Goal: Transaction & Acquisition: Purchase product/service

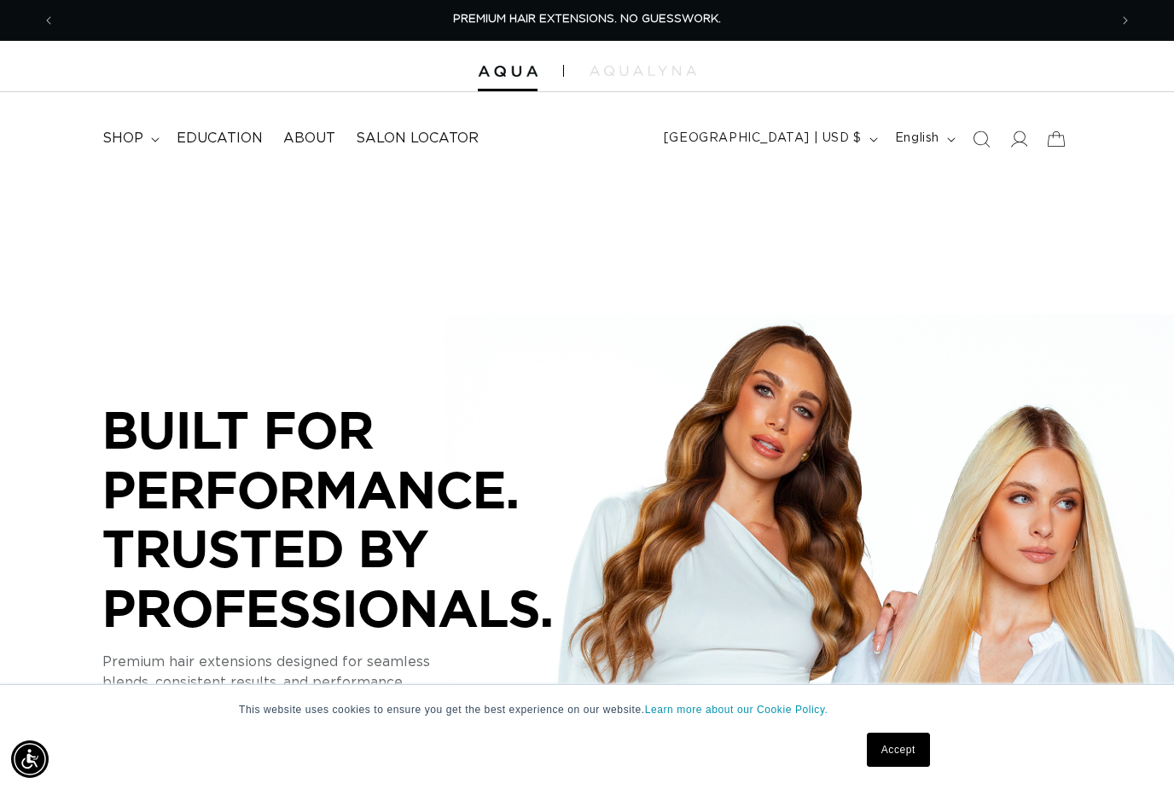
click at [1018, 142] on icon at bounding box center [1018, 138] width 17 height 17
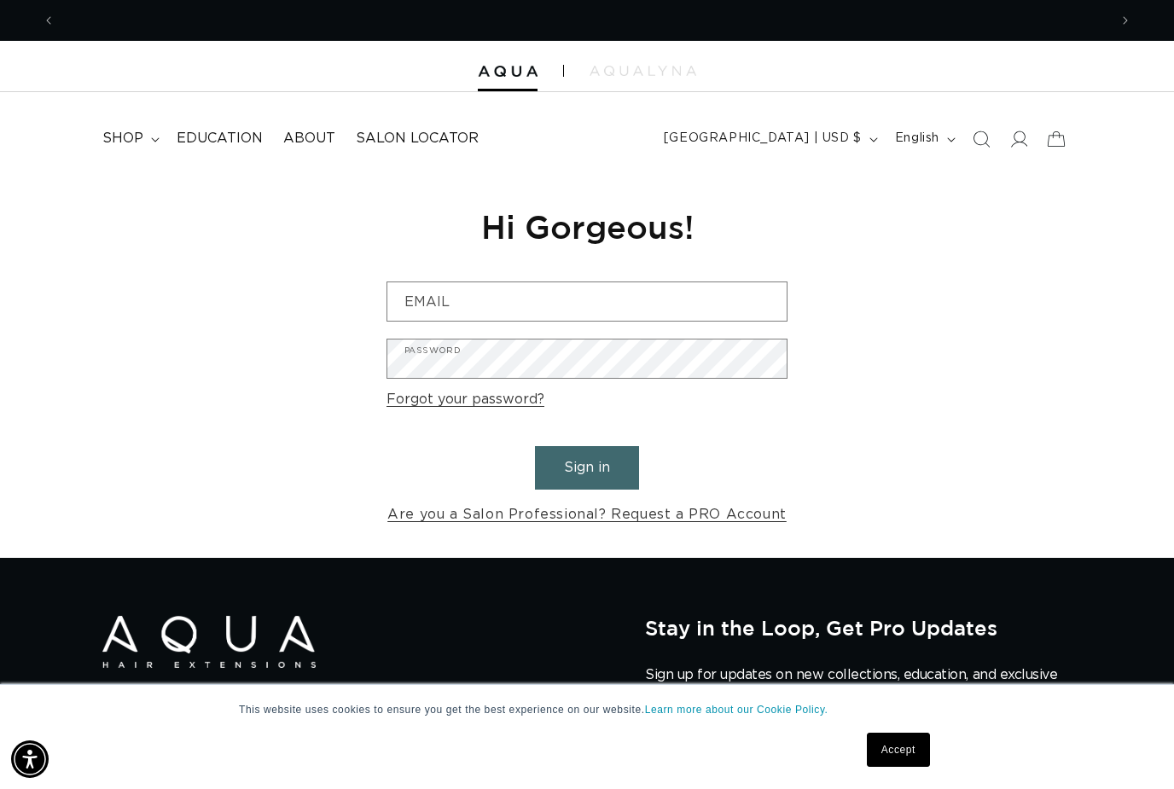
click at [1016, 146] on icon at bounding box center [1018, 138] width 17 height 17
click at [568, 293] on input "Email" at bounding box center [586, 301] width 399 height 38
click at [907, 397] on div "Reset your password We will send you an email to reset your password Email Subm…" at bounding box center [587, 366] width 1174 height 383
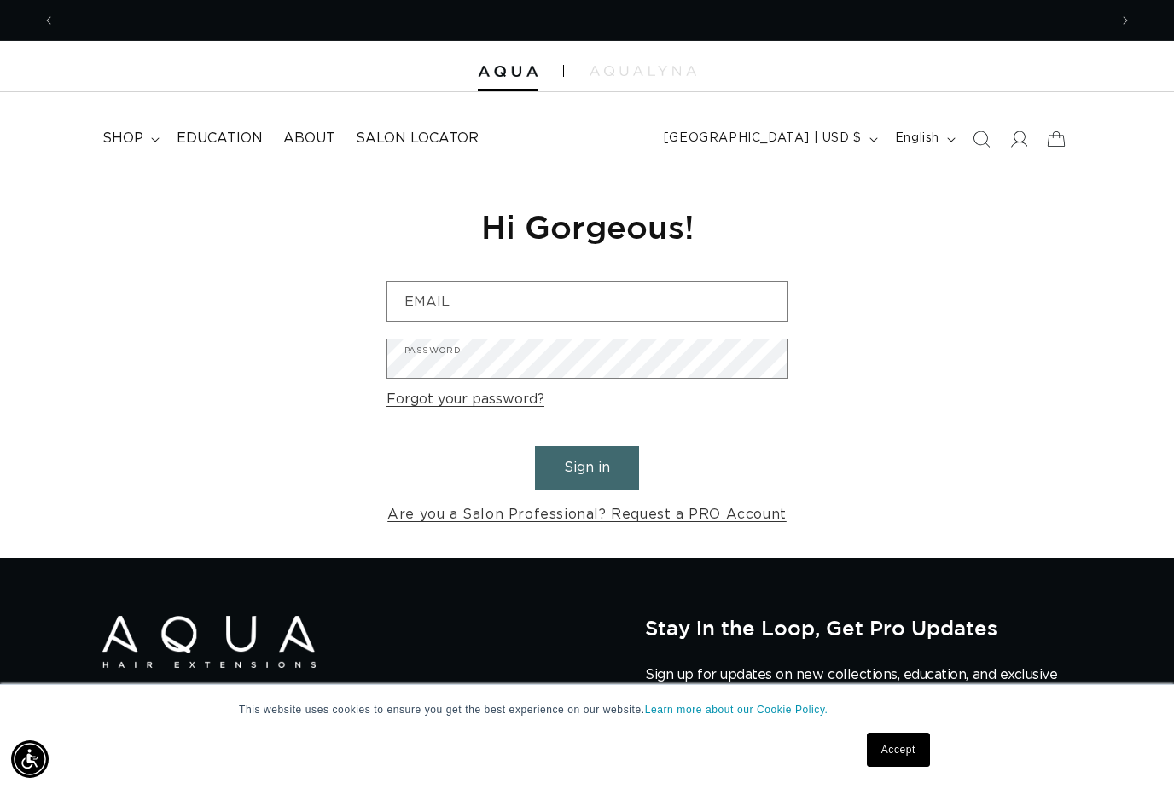
scroll to position [0, 1052]
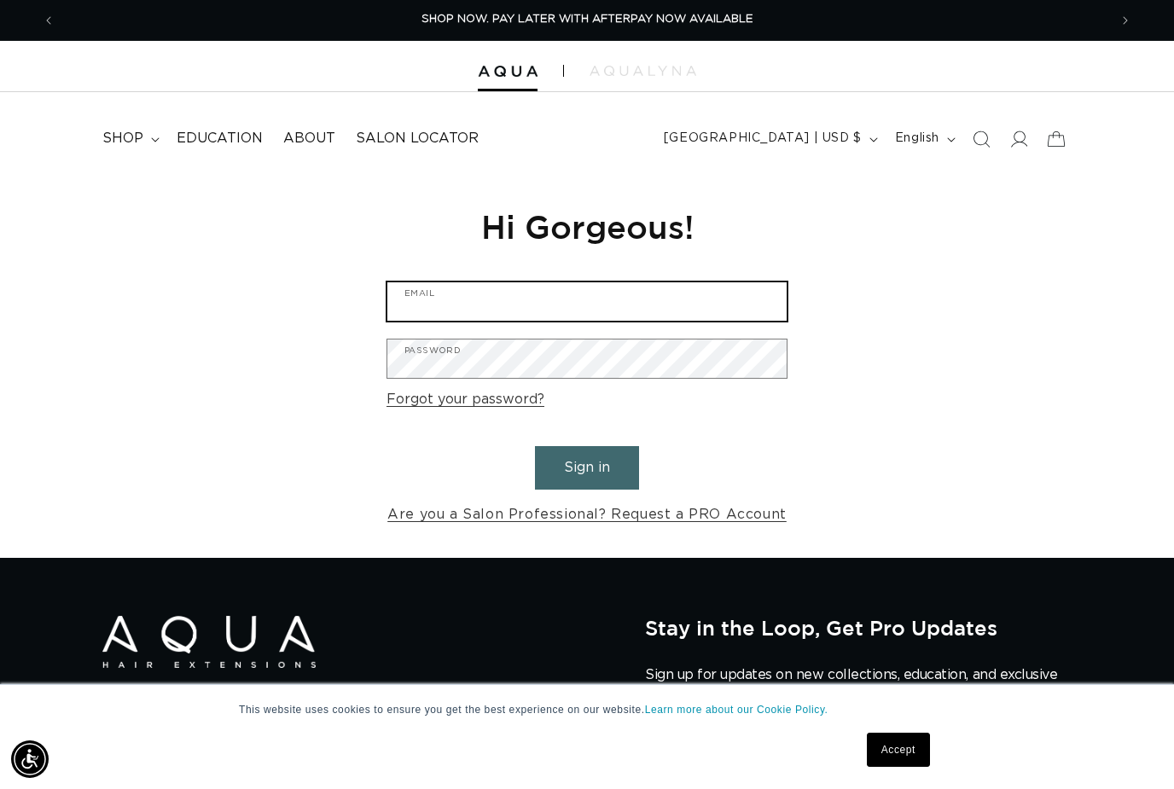
click at [539, 306] on input "Email" at bounding box center [586, 301] width 399 height 38
type input "halobeautygroup@gmail.com"
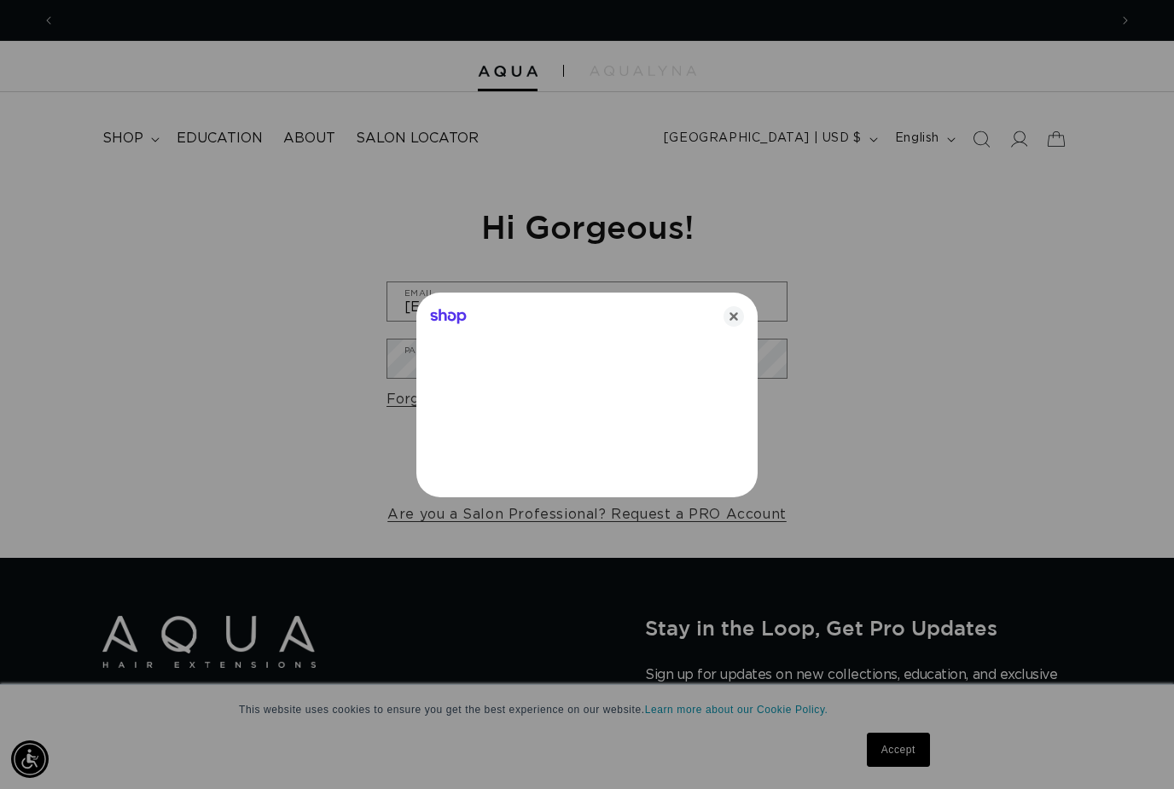
scroll to position [0, 1052]
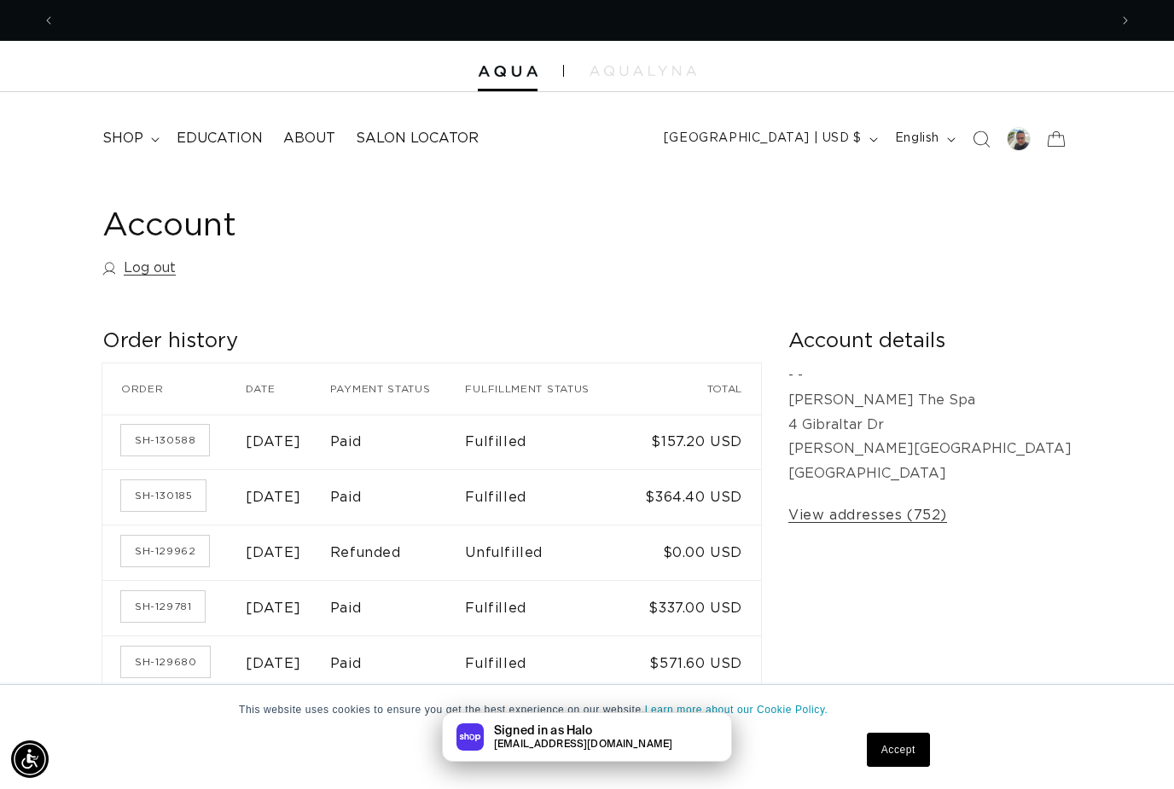
scroll to position [0, 1052]
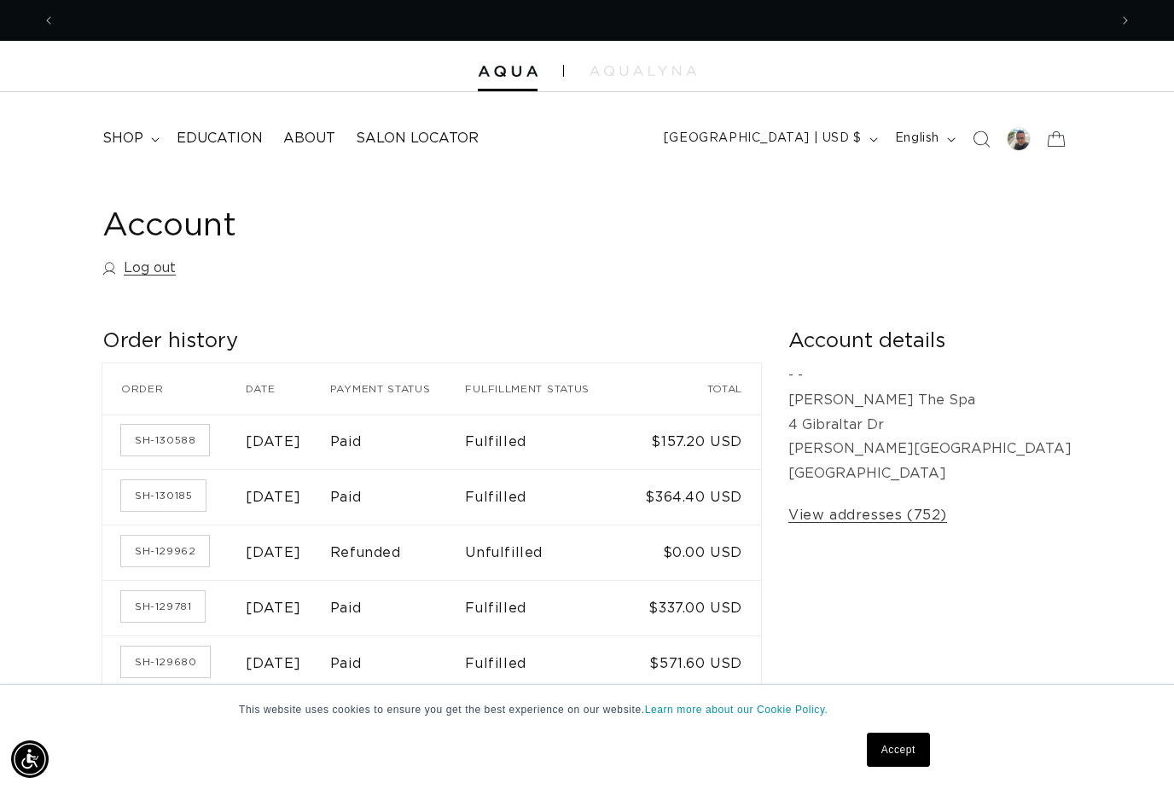
click at [502, 76] on img at bounding box center [508, 72] width 60 height 12
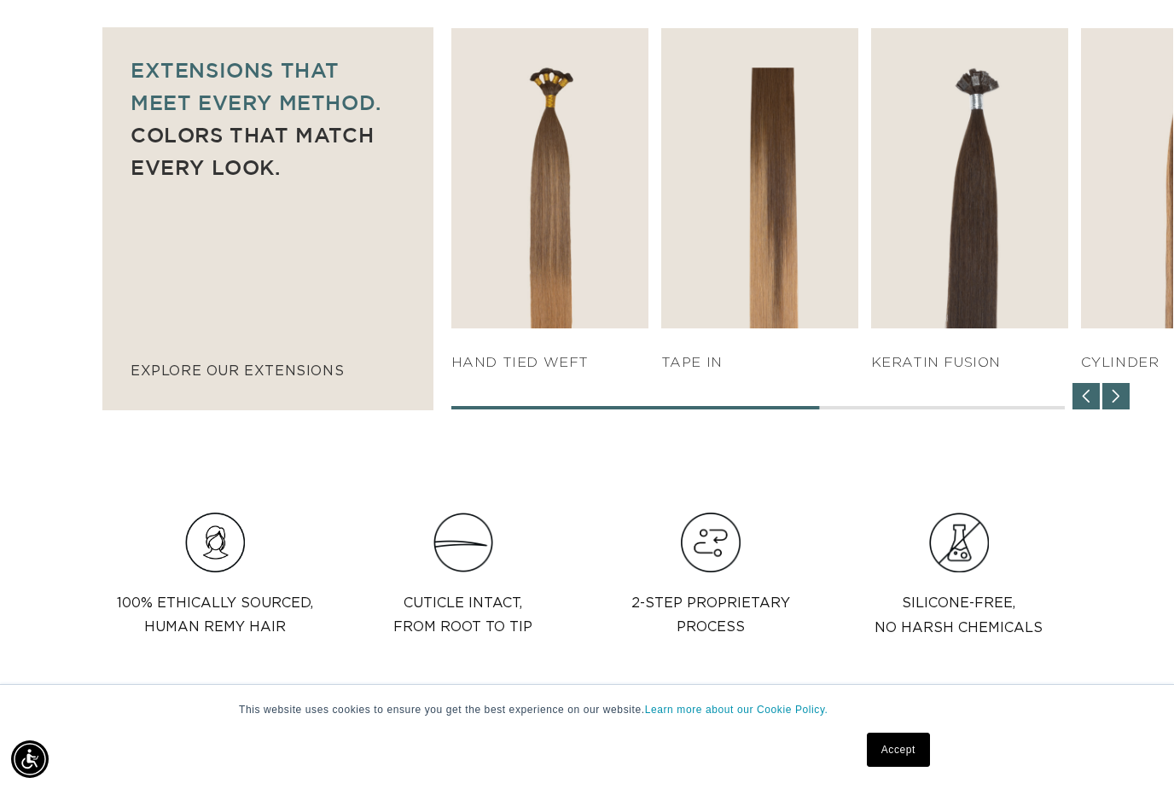
scroll to position [0, 2105]
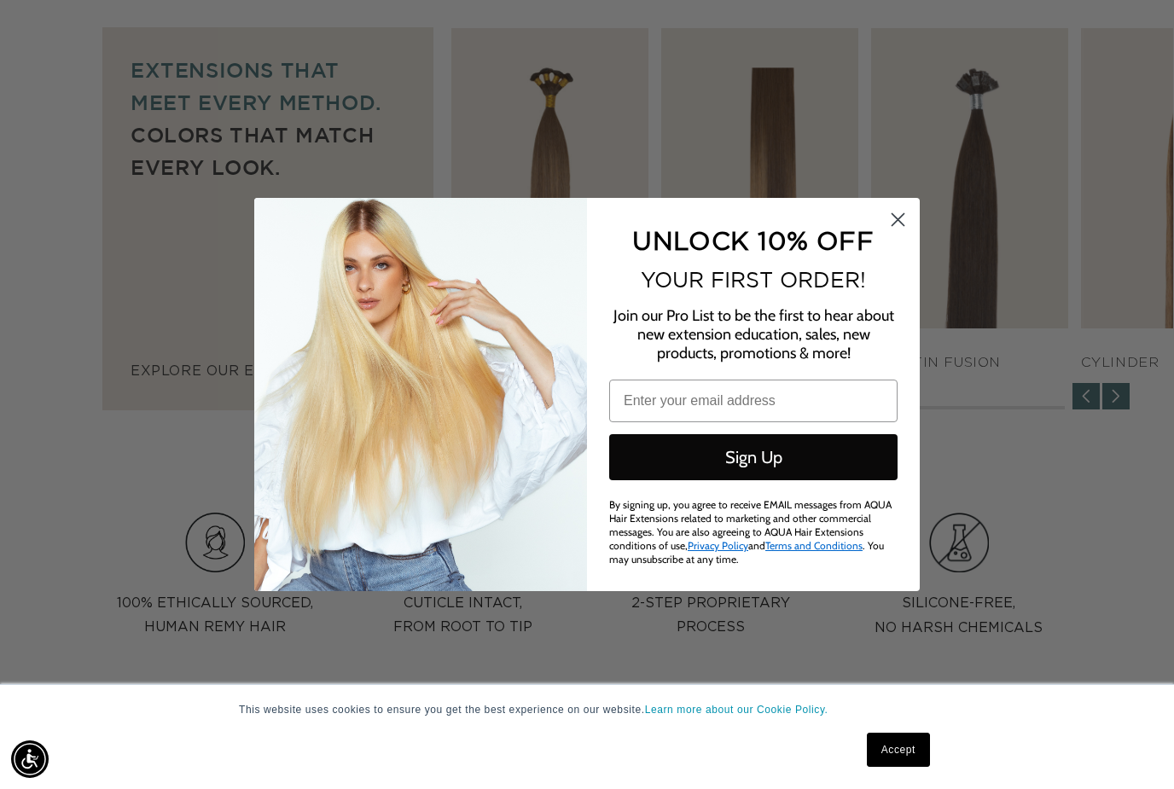
click at [904, 234] on circle "Close dialog" at bounding box center [898, 220] width 28 height 28
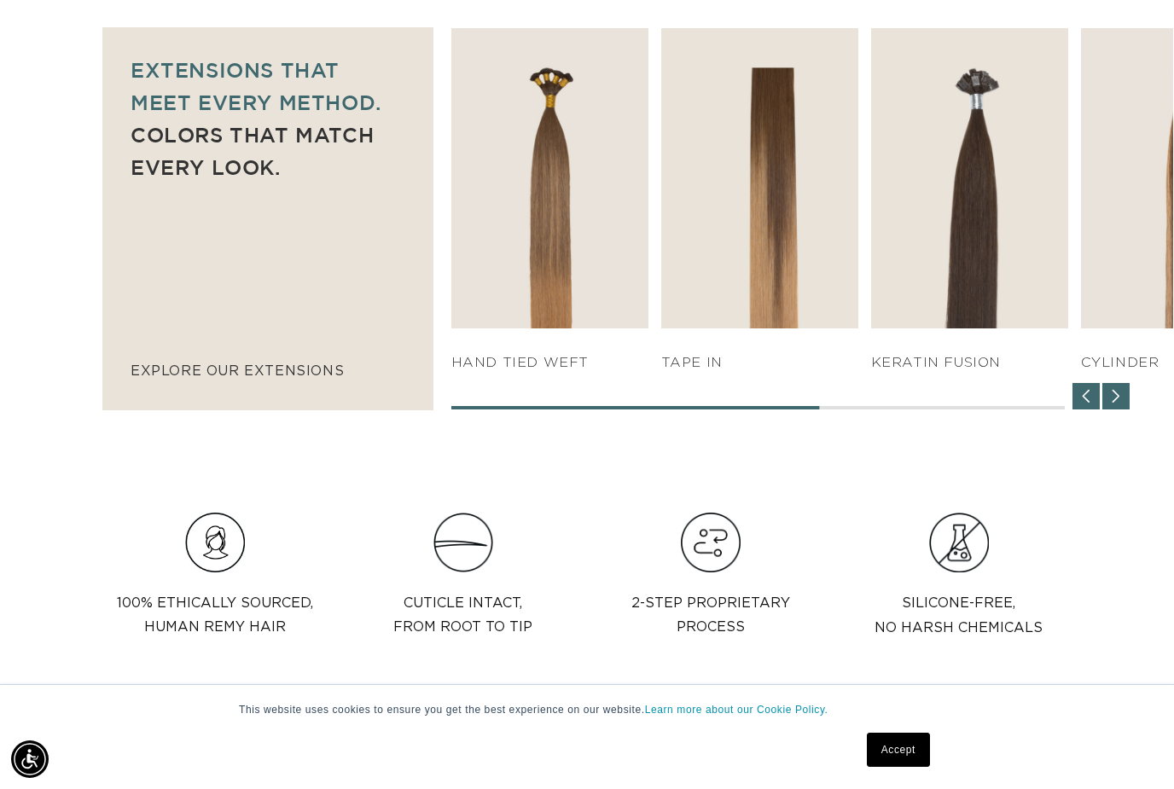
scroll to position [0, 0]
click at [788, 293] on link "SHOP NOW" at bounding box center [759, 296] width 183 height 32
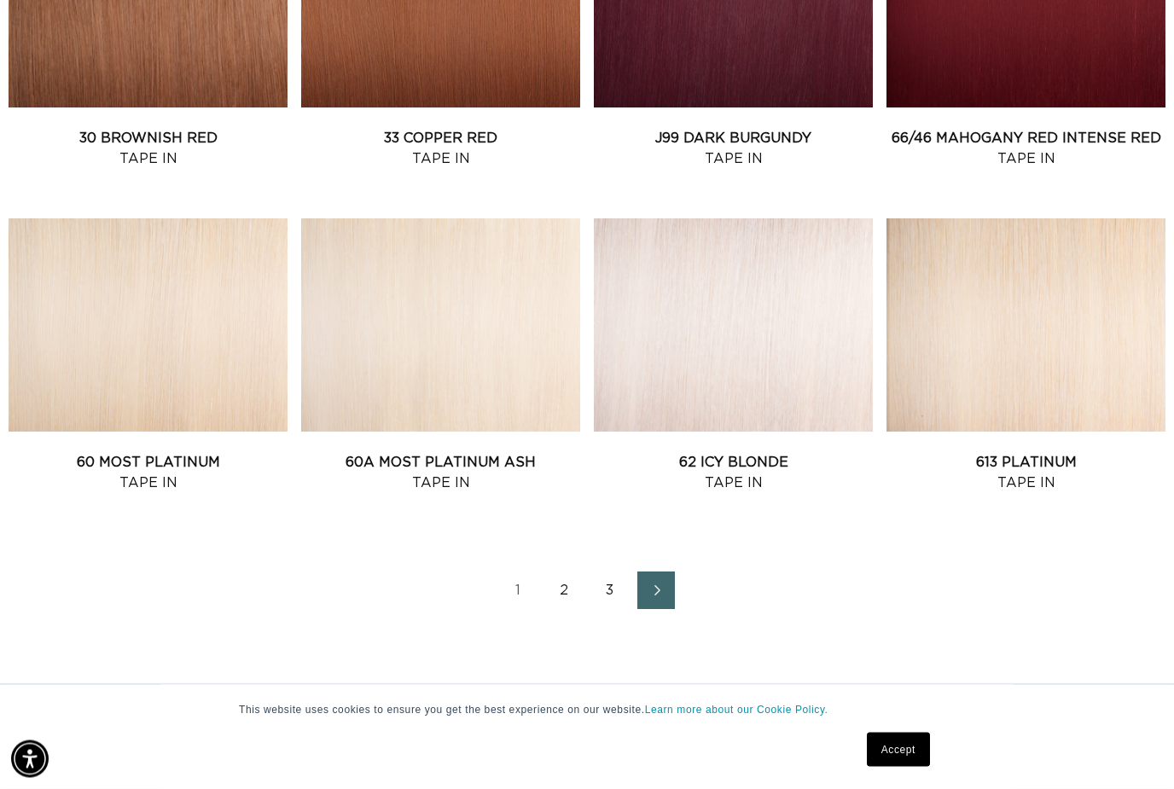
scroll to position [1780, 0]
click at [187, 452] on link "60 Most Platinum Tape In" at bounding box center [148, 472] width 279 height 41
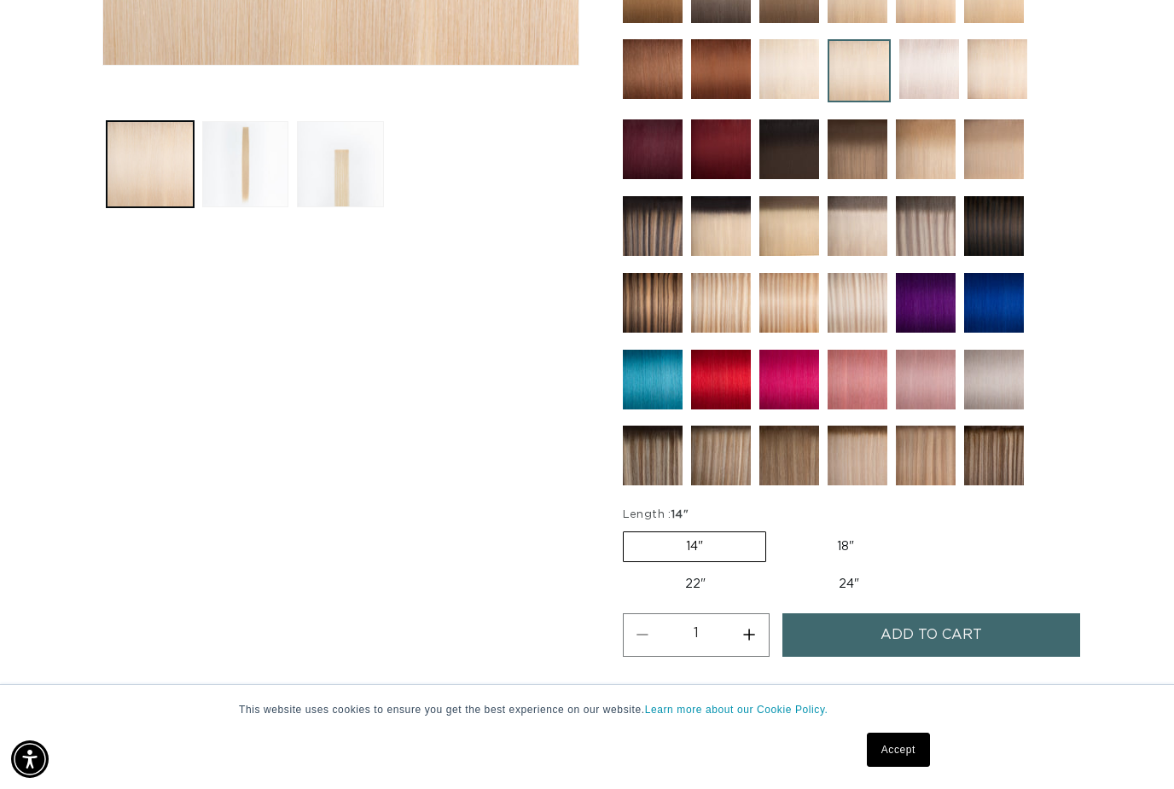
scroll to position [646, 0]
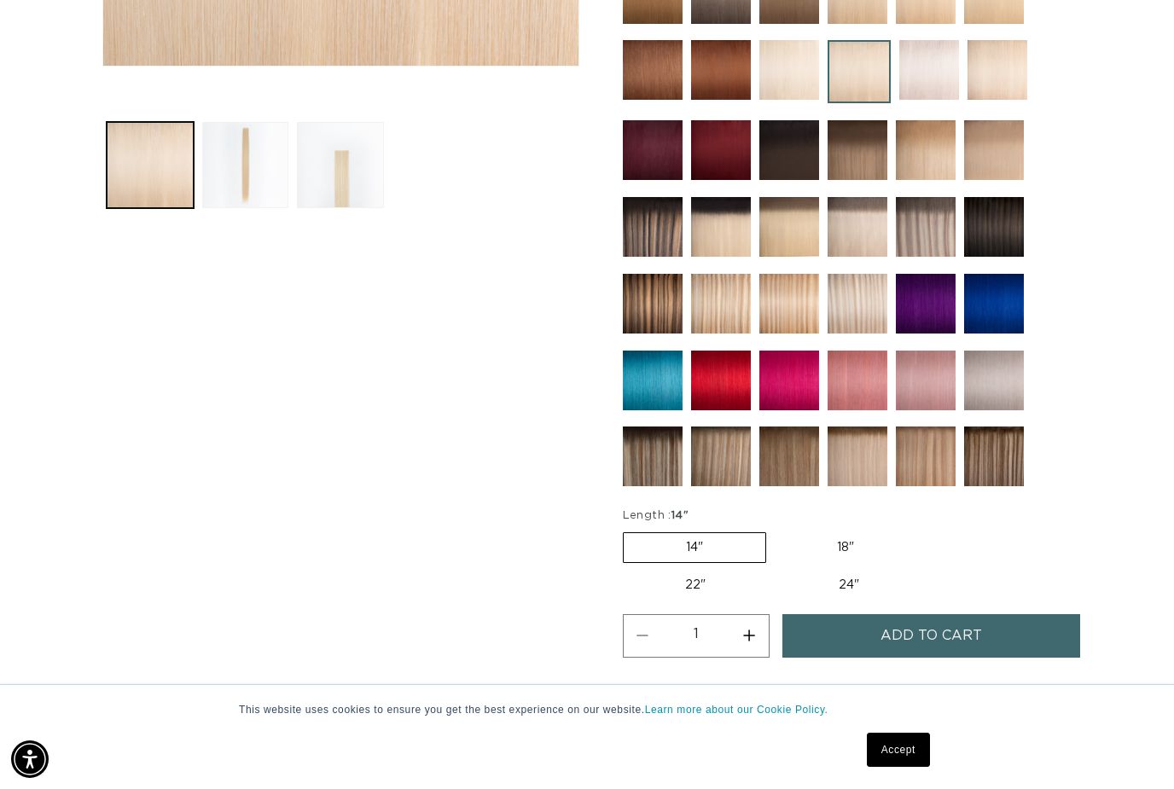
click at [865, 554] on label "18" Variant sold out or unavailable" at bounding box center [845, 547] width 142 height 29
click at [775, 530] on input "18" Variant sold out or unavailable" at bounding box center [774, 529] width 1 height 1
radio input "true"
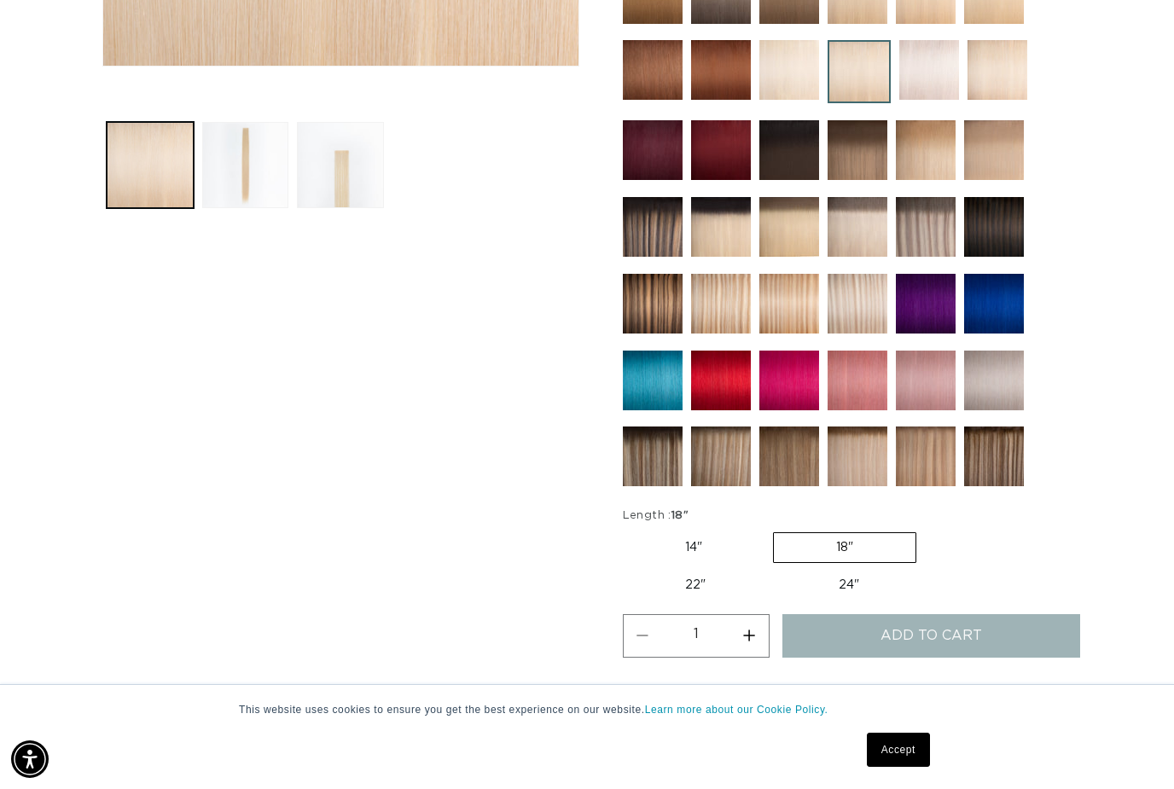
scroll to position [0, 2105]
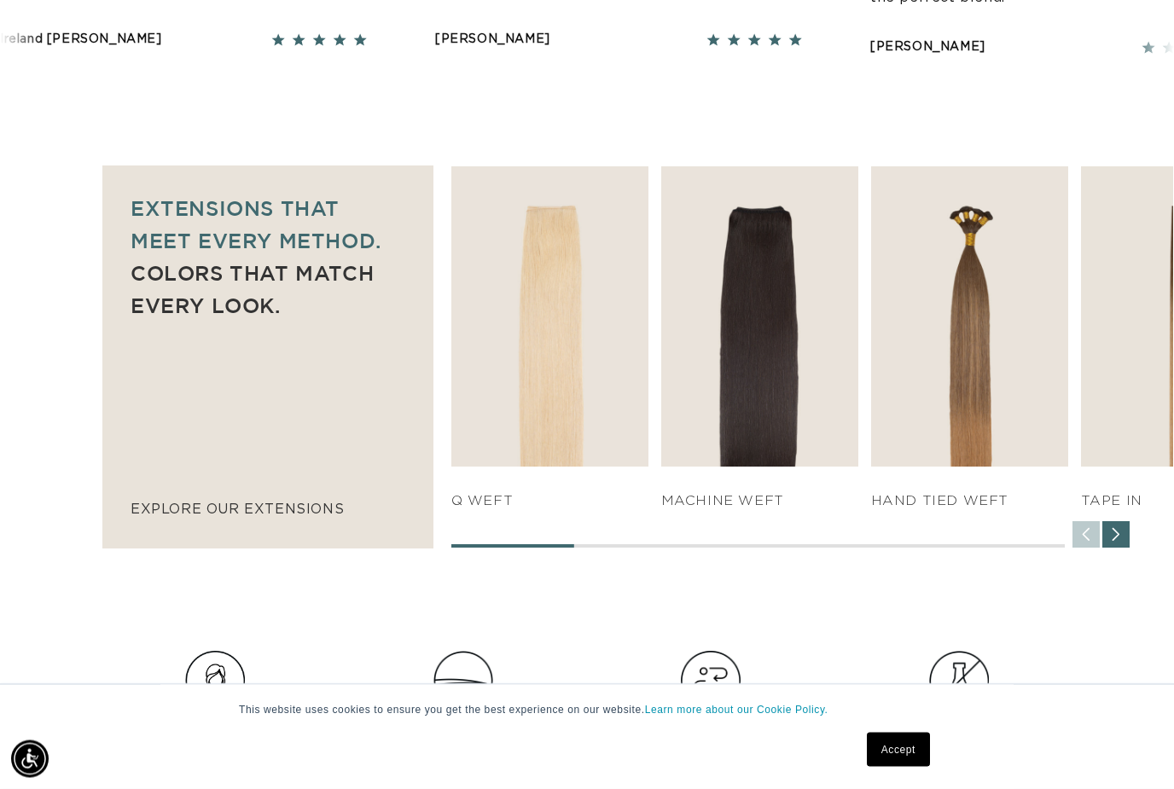
scroll to position [1029, 0]
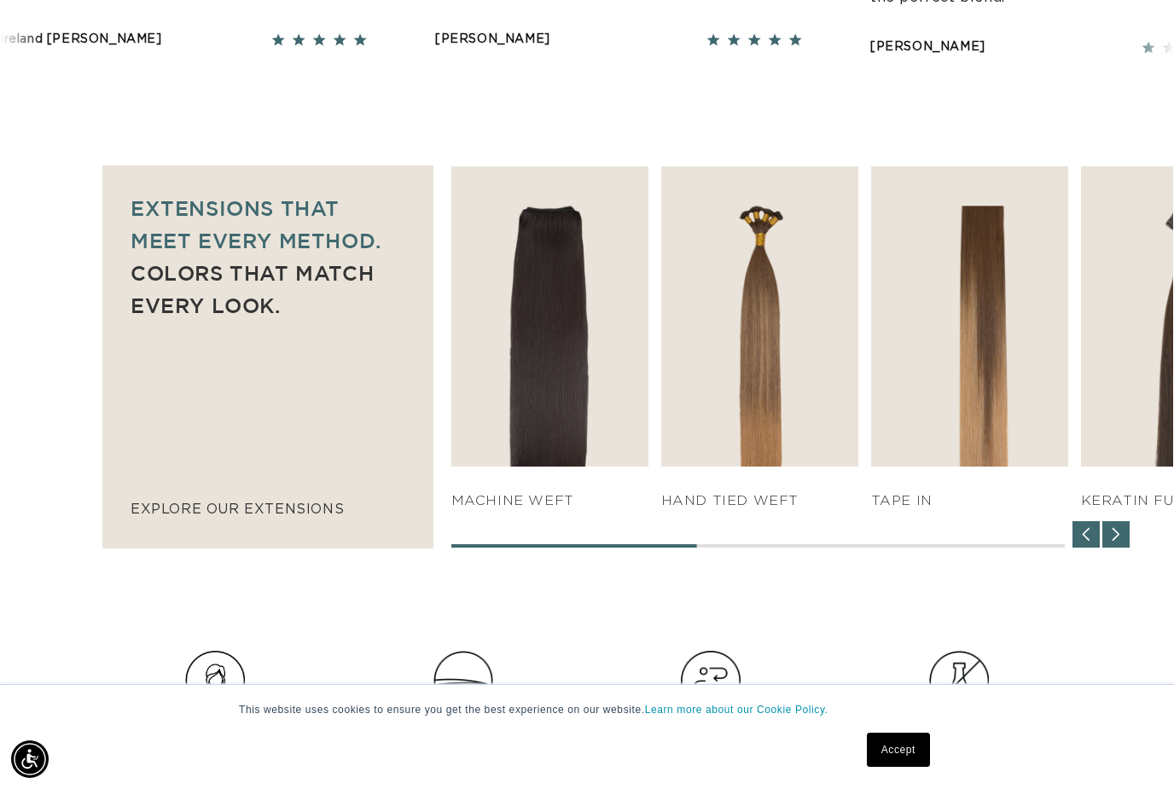
click at [1000, 432] on link "SHOP NOW" at bounding box center [969, 434] width 183 height 32
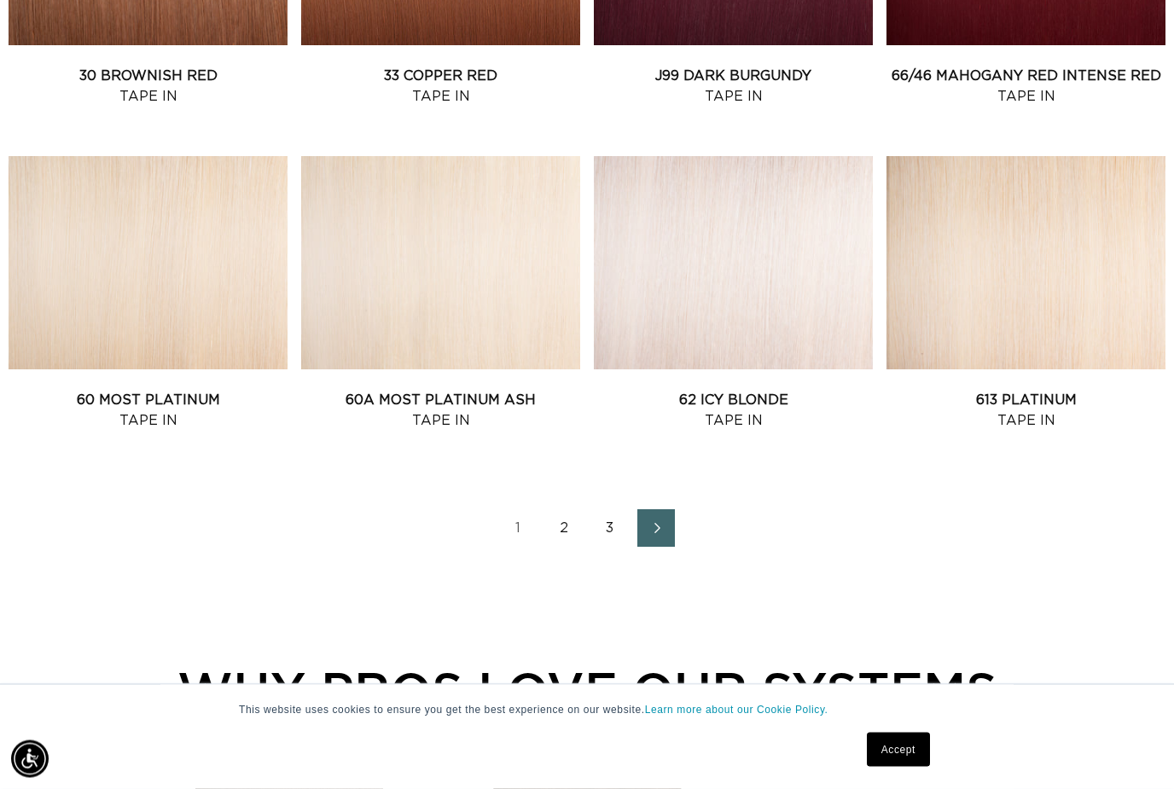
scroll to position [1842, 0]
click at [165, 390] on link "60 Most Platinum Tape In" at bounding box center [148, 410] width 279 height 41
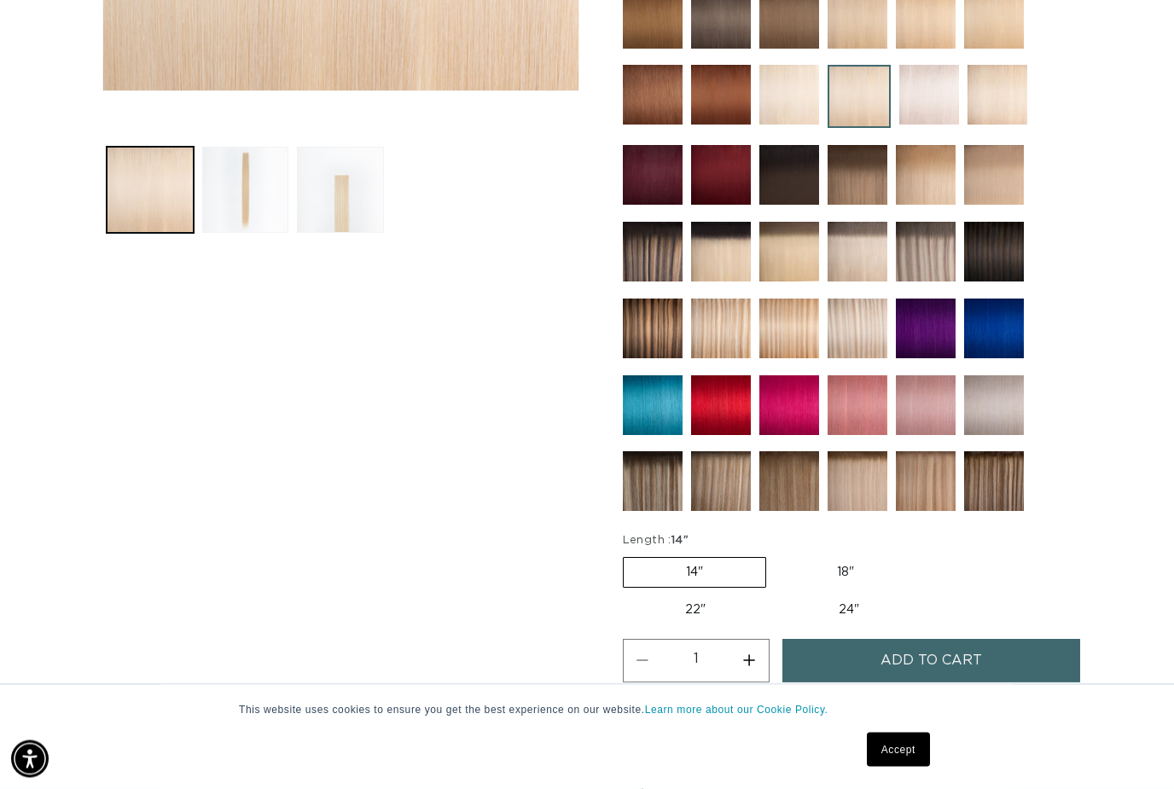
scroll to position [621, 0]
click at [860, 587] on label "18" Variant sold out or unavailable" at bounding box center [845, 572] width 142 height 29
click at [775, 554] on input "18" Variant sold out or unavailable" at bounding box center [774, 554] width 1 height 1
radio input "true"
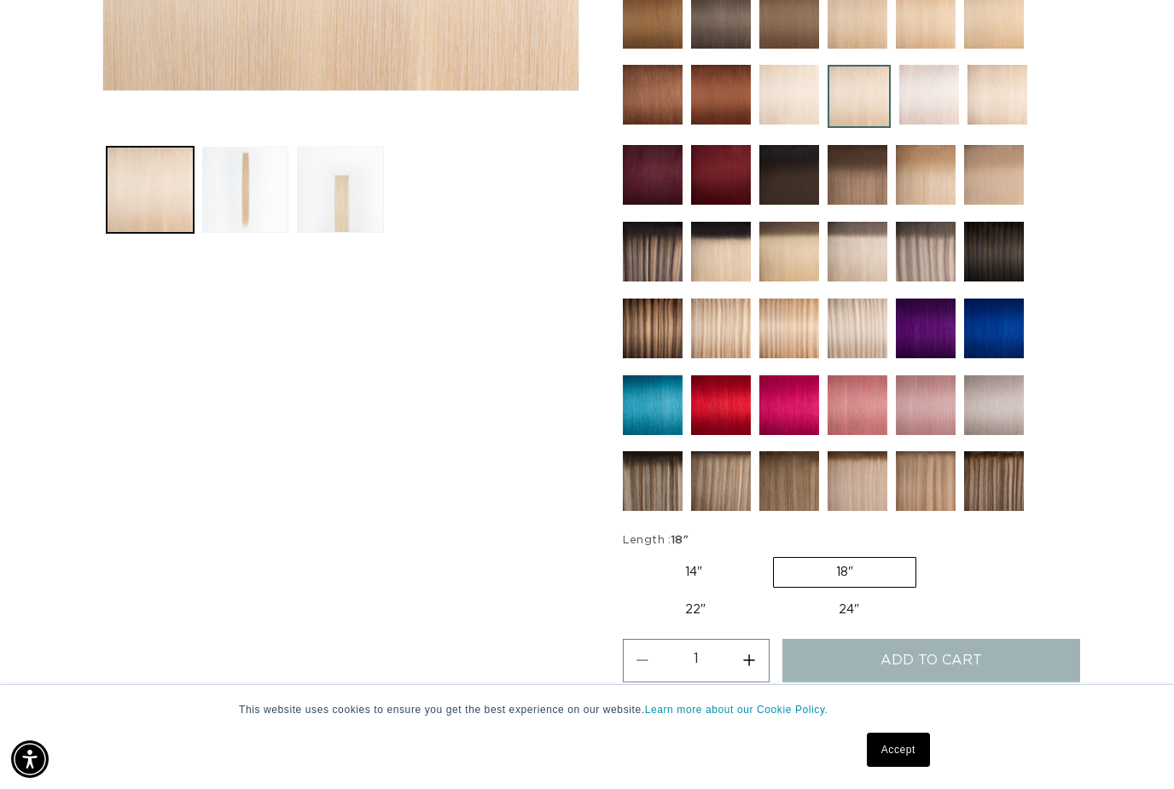
scroll to position [0, 2105]
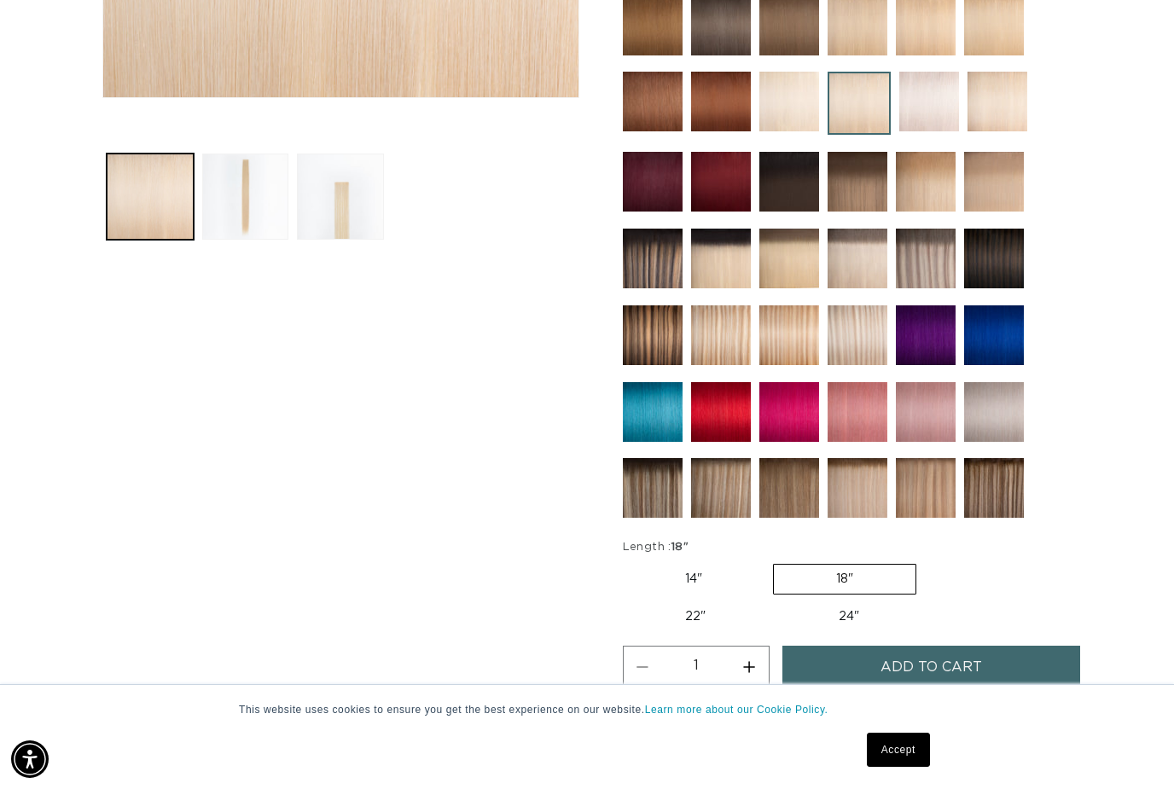
scroll to position [0, 1052]
click at [776, 629] on label "24" Variant sold out or unavailable" at bounding box center [848, 616] width 145 height 29
click at [776, 600] on input "24" Variant sold out or unavailable" at bounding box center [776, 599] width 1 height 1
radio input "true"
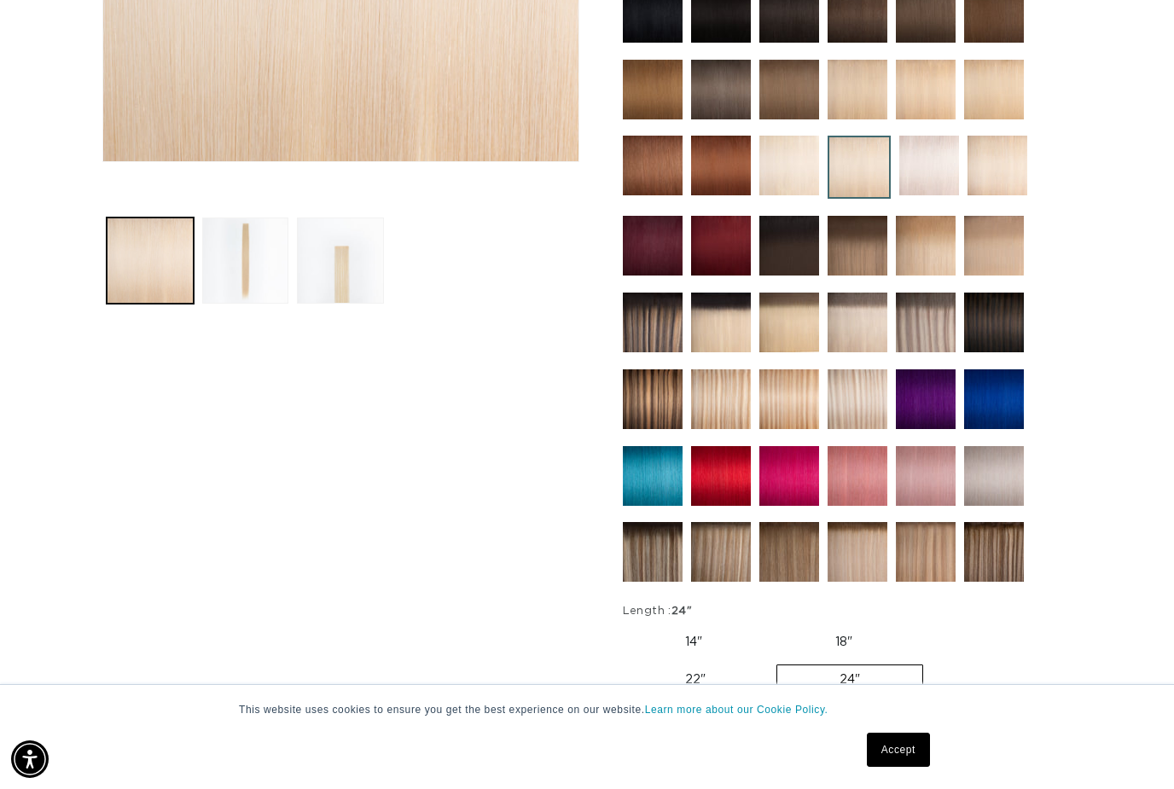
scroll to position [0, 2105]
click at [1021, 312] on img at bounding box center [994, 323] width 60 height 60
click at [851, 628] on label "18" Variant sold out or unavailable" at bounding box center [844, 642] width 142 height 29
click at [774, 624] on input "18" Variant sold out or unavailable" at bounding box center [773, 624] width 1 height 1
radio input "true"
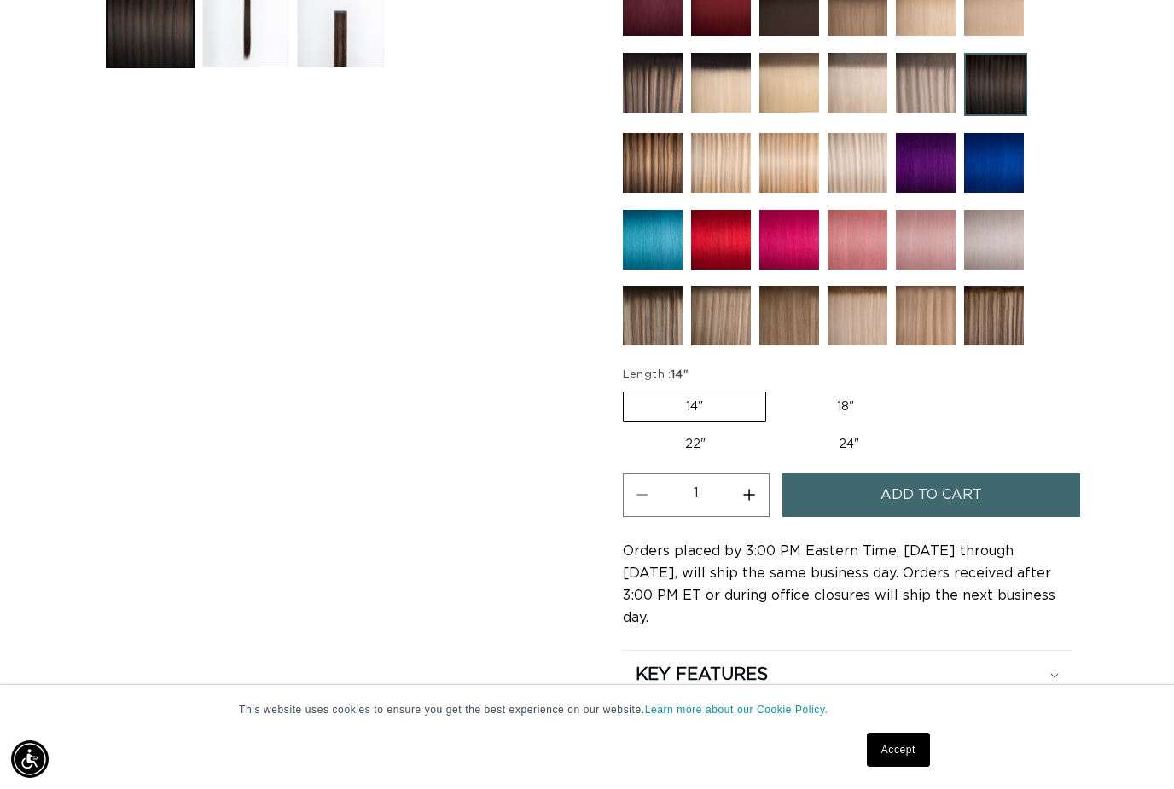
scroll to position [0, 1052]
click at [857, 409] on label "18" Variant sold out or unavailable" at bounding box center [845, 406] width 142 height 29
click at [775, 389] on input "18" Variant sold out or unavailable" at bounding box center [774, 388] width 1 height 1
radio input "true"
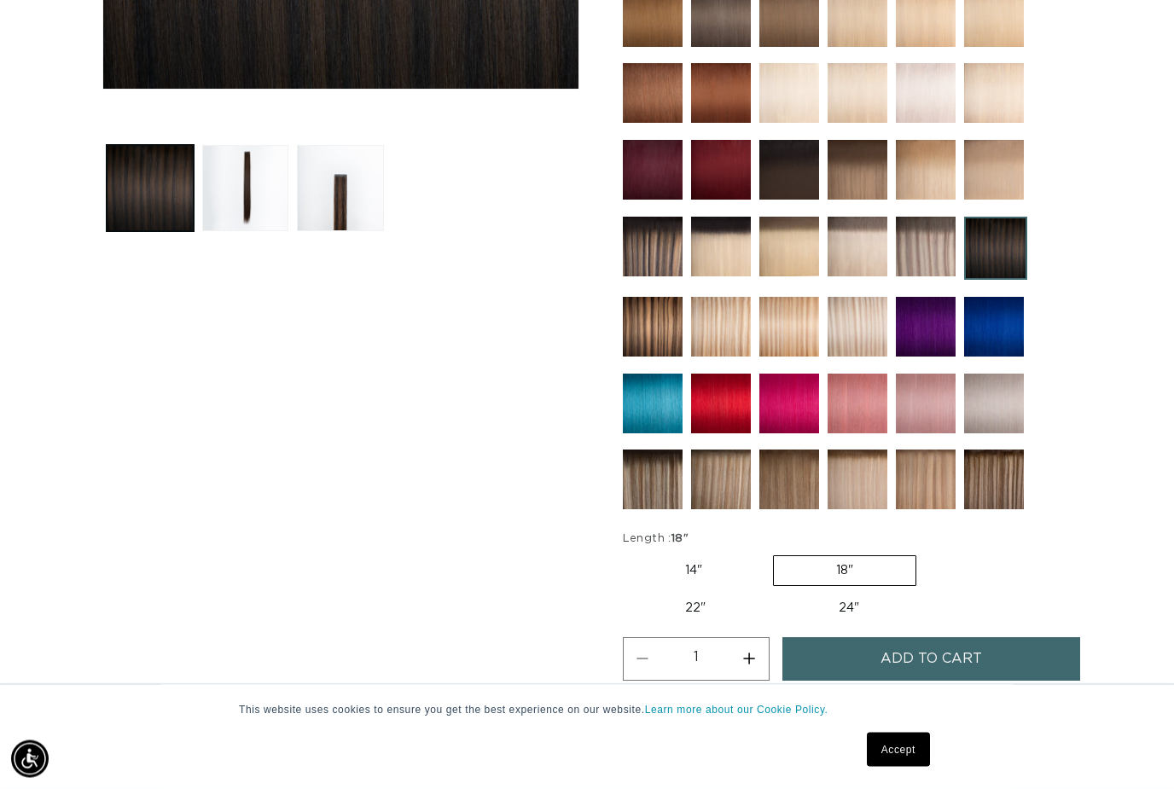
click at [776, 619] on label "24" Variant sold out or unavailable" at bounding box center [848, 608] width 145 height 29
click at [776, 592] on input "24" Variant sold out or unavailable" at bounding box center [776, 591] width 1 height 1
radio input "true"
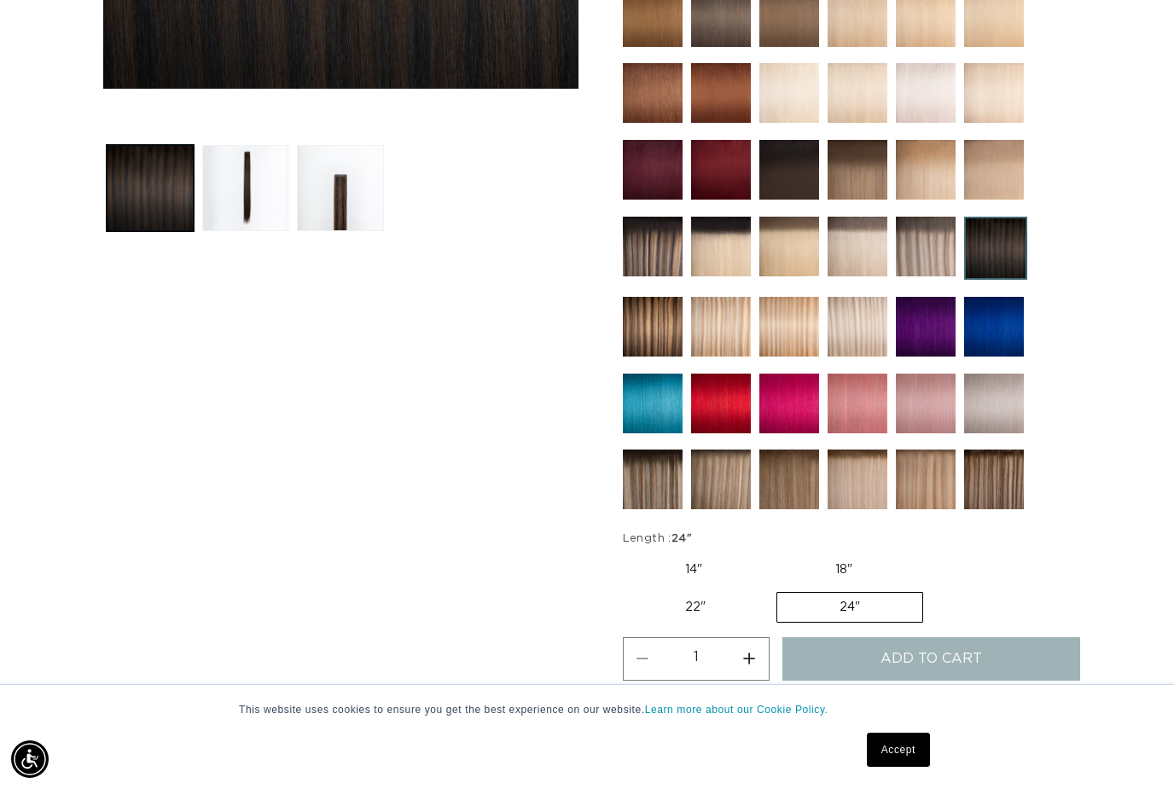
scroll to position [0, 1052]
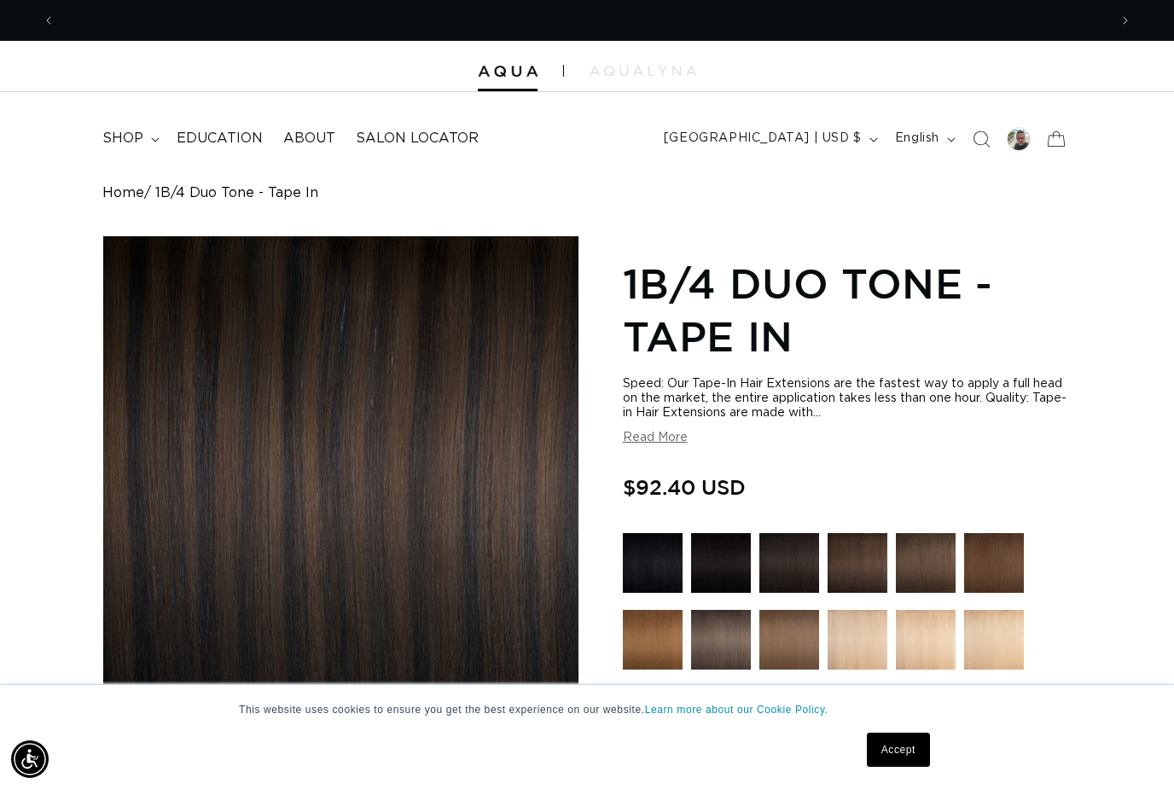
scroll to position [0, 1052]
click at [1016, 151] on div at bounding box center [1018, 138] width 33 height 33
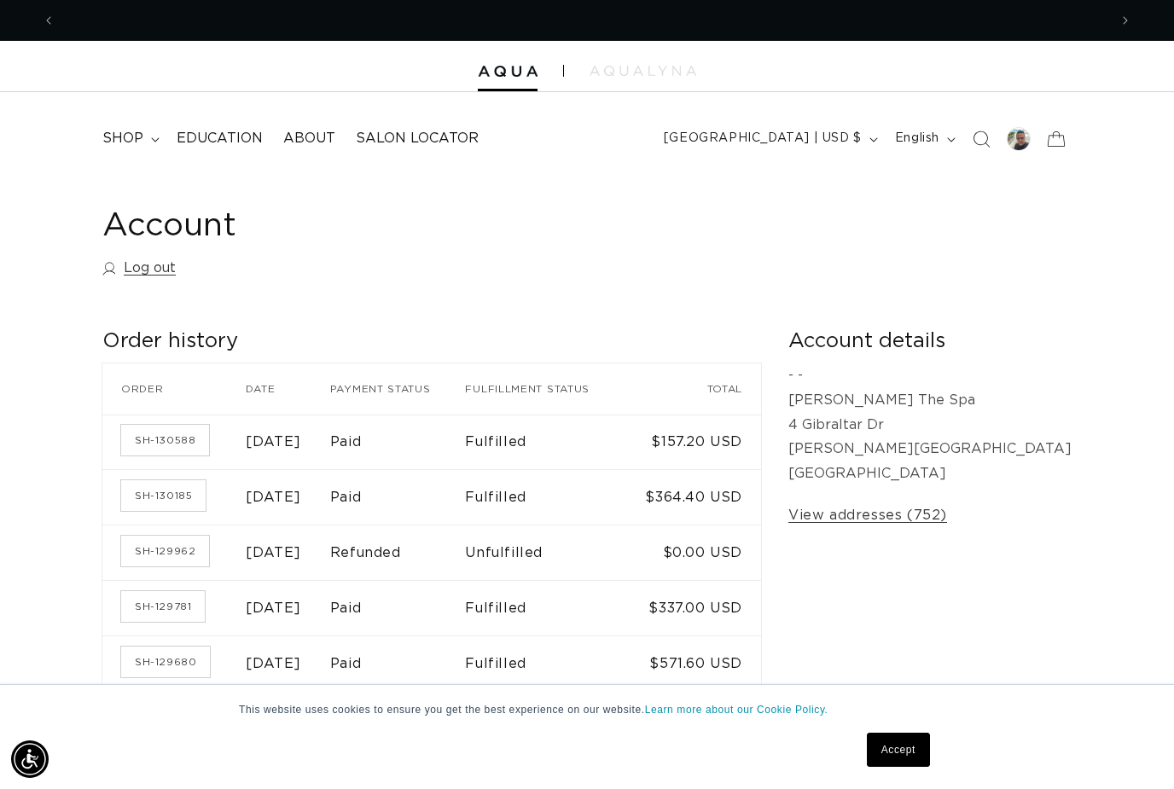
scroll to position [0, 1052]
click at [519, 78] on link at bounding box center [508, 72] width 60 height 12
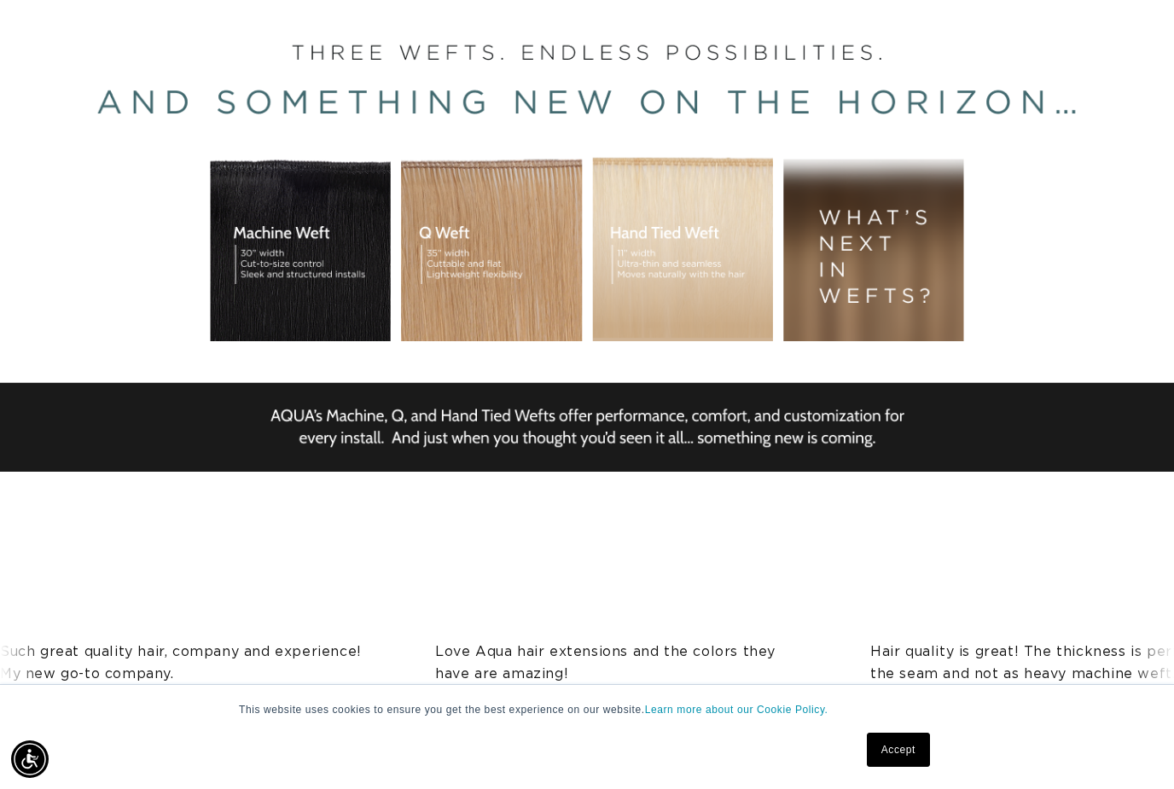
click at [872, 275] on div "BUILT FOR  PERFORMANCE. TRUSTED BY PROFESSIONALS. Premium hair extensions desig…" at bounding box center [587, 227] width 1174 height 768
